Goal: Ask a question

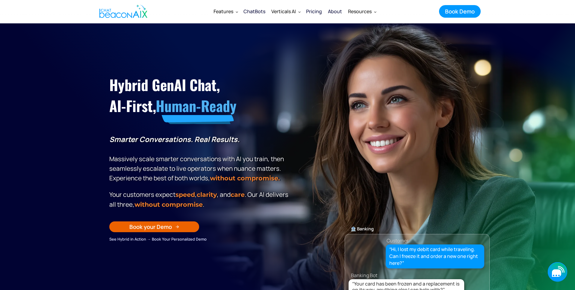
click at [561, 274] on icon "button" at bounding box center [556, 271] width 19 height 19
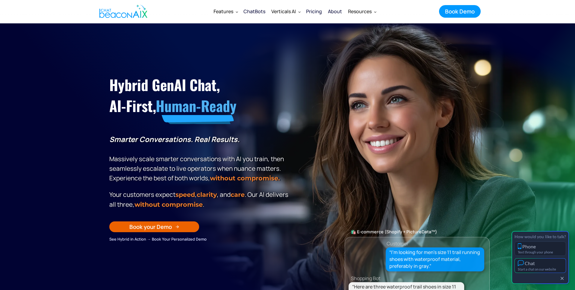
click at [555, 264] on div "Chat" at bounding box center [539, 263] width 45 height 6
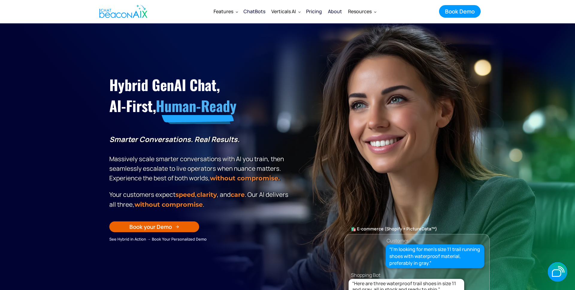
click at [0, 0] on icon "button" at bounding box center [0, 0] width 0 height 0
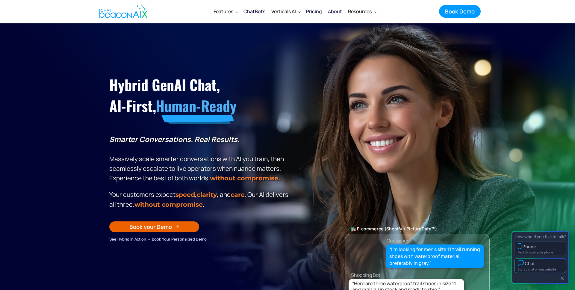
drag, startPoint x: 547, startPoint y: 265, endPoint x: 533, endPoint y: 255, distance: 17.5
click at [547, 265] on div "Chat" at bounding box center [539, 263] width 45 height 6
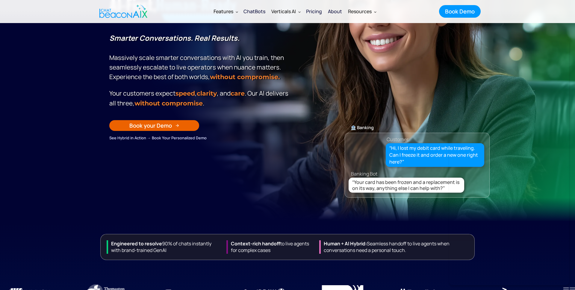
scroll to position [193, 0]
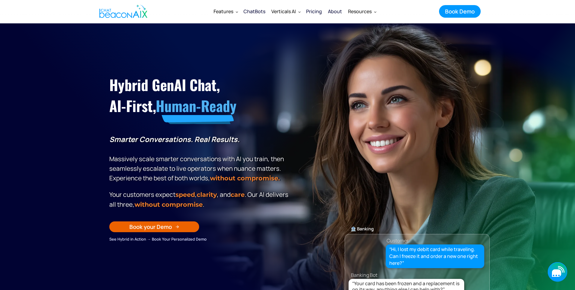
click at [557, 268] on icon "button" at bounding box center [556, 271] width 19 height 19
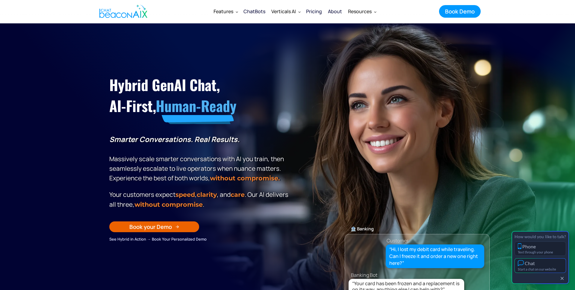
click at [531, 261] on div "Chat" at bounding box center [529, 263] width 10 height 6
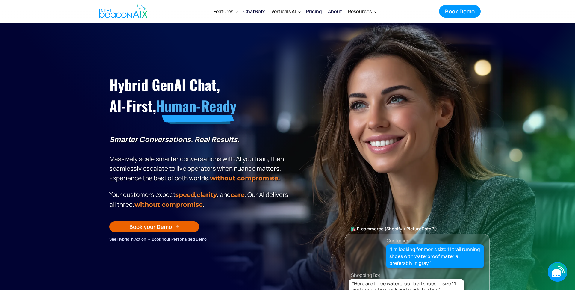
click at [558, 269] on icon "button" at bounding box center [556, 271] width 19 height 19
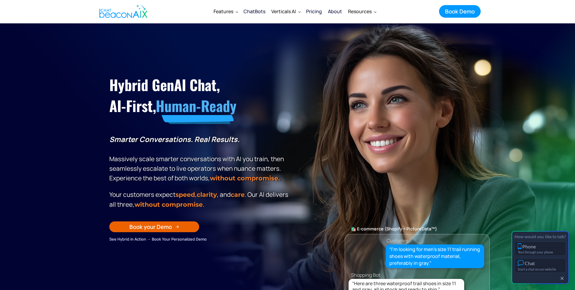
click at [534, 265] on div "Chat" at bounding box center [529, 263] width 10 height 6
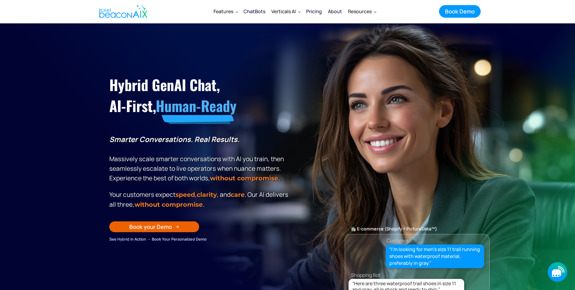
click at [550, 273] on icon "button" at bounding box center [556, 271] width 19 height 19
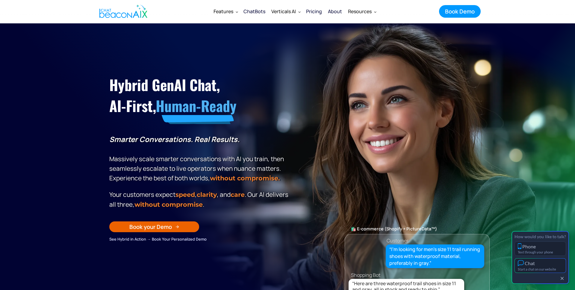
click at [547, 271] on button "Chat Start a chat on our website" at bounding box center [539, 265] width 51 height 15
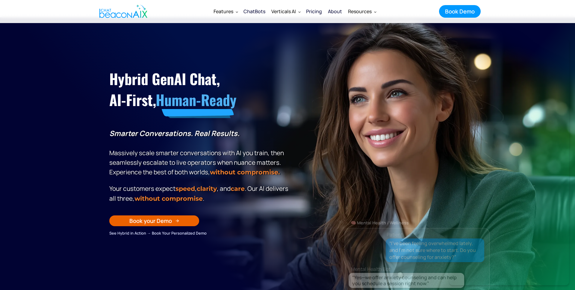
scroll to position [6, 0]
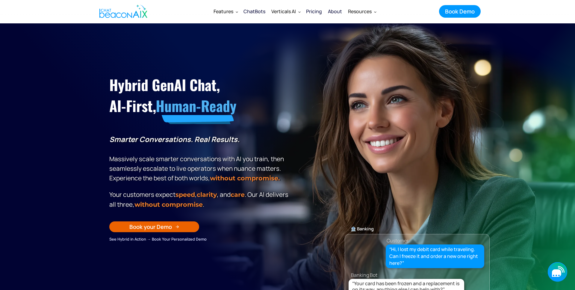
click at [563, 272] on icon "button" at bounding box center [556, 271] width 19 height 19
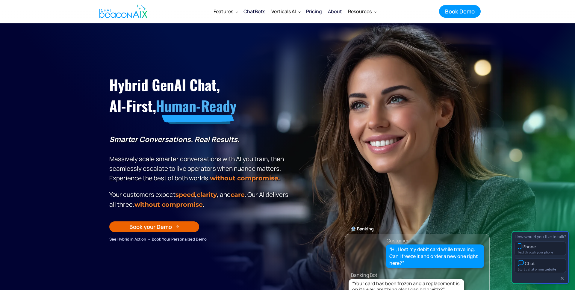
click at [535, 270] on div "Start a chat on our website" at bounding box center [539, 269] width 45 height 4
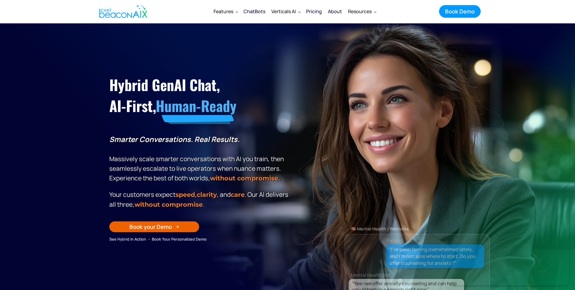
drag, startPoint x: 186, startPoint y: 137, endPoint x: 339, endPoint y: 70, distance: 167.5
click at [186, 137] on strong "Smarter Conversations. Real Results." at bounding box center [174, 139] width 130 height 10
